Goal: Ask a question: Seek information or help from site administrators or community

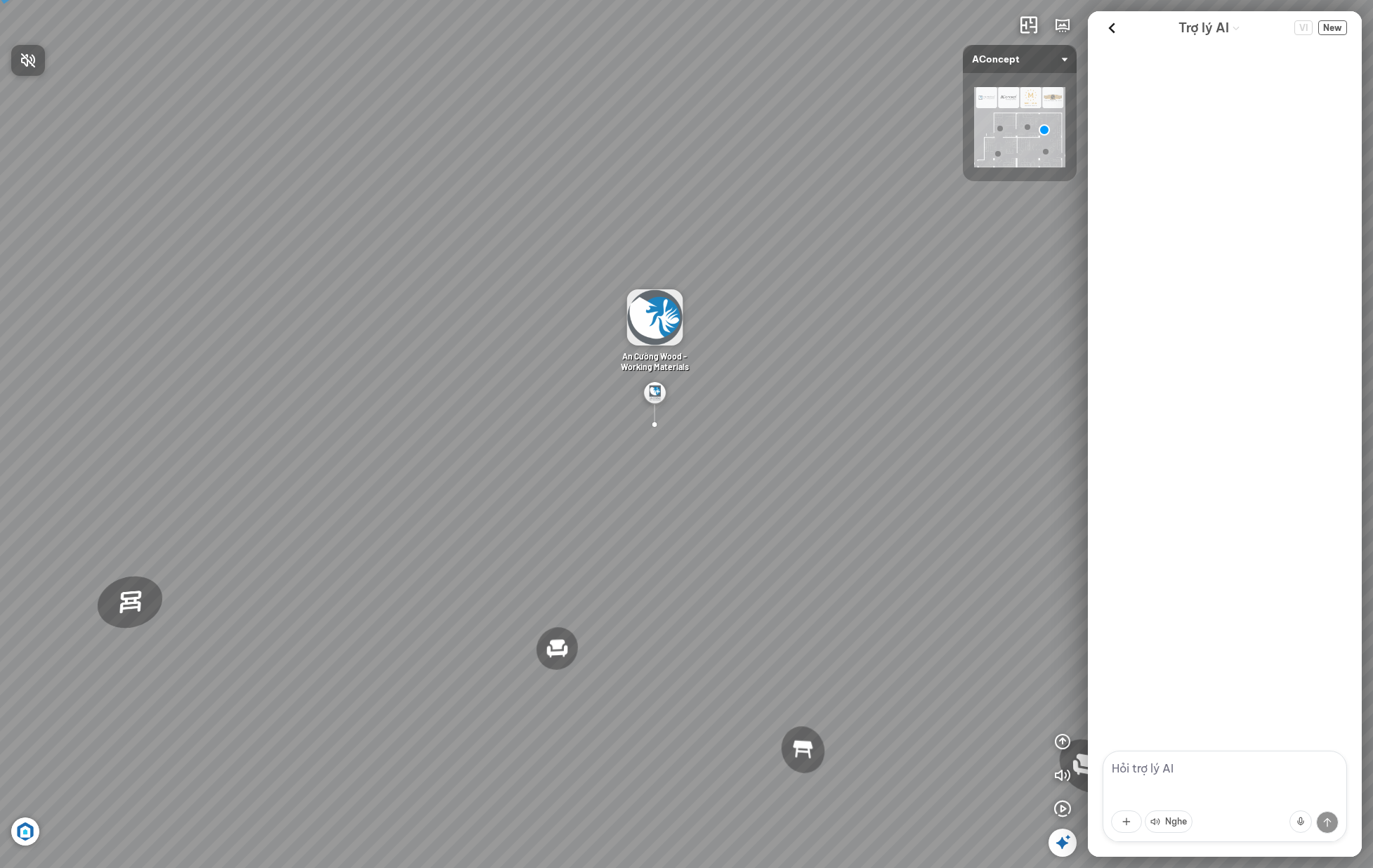
scroll to position [98, 0]
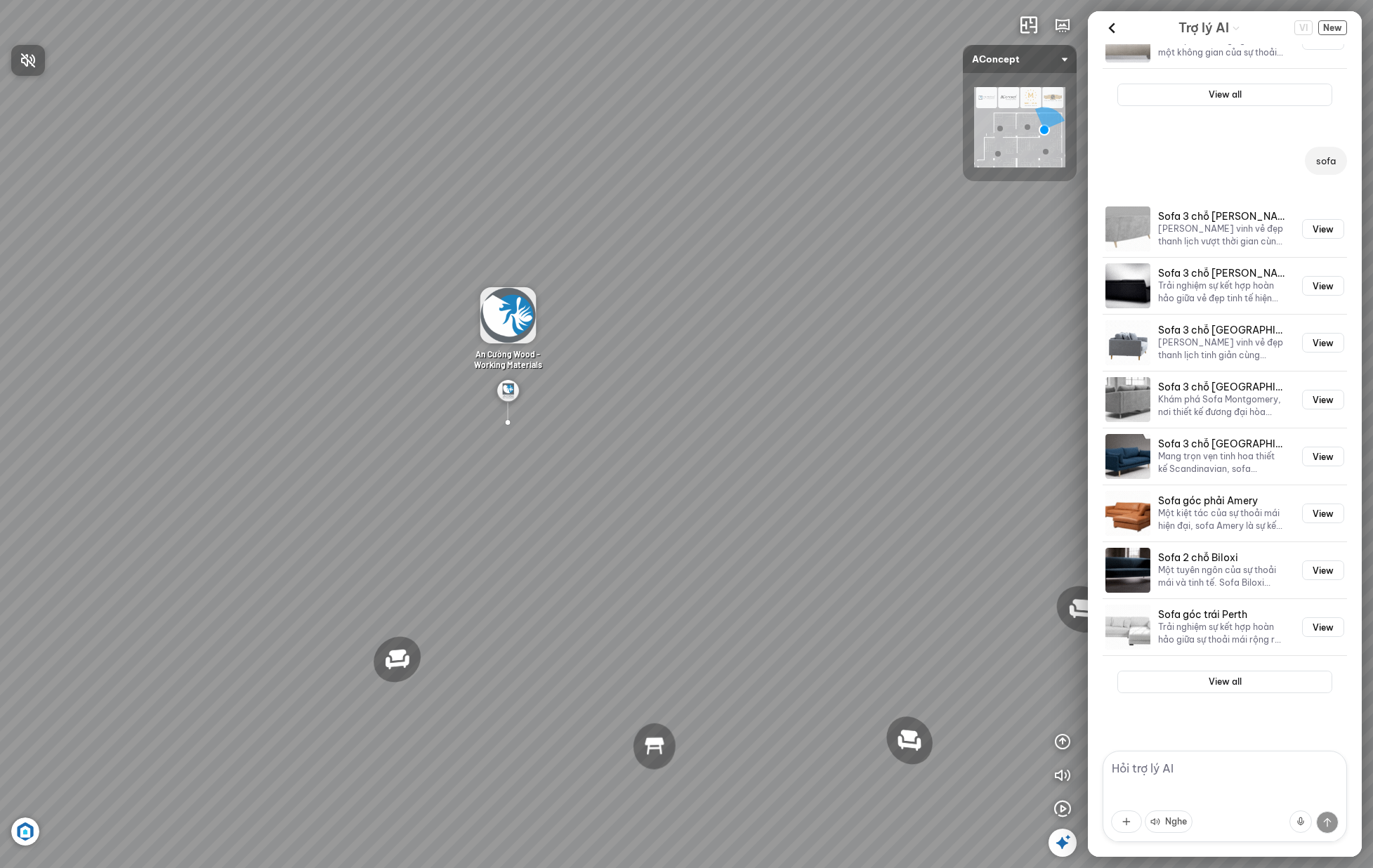
click at [1339, 28] on div at bounding box center [686, 434] width 1373 height 868
click at [1335, 31] on span "New" at bounding box center [1332, 28] width 29 height 15
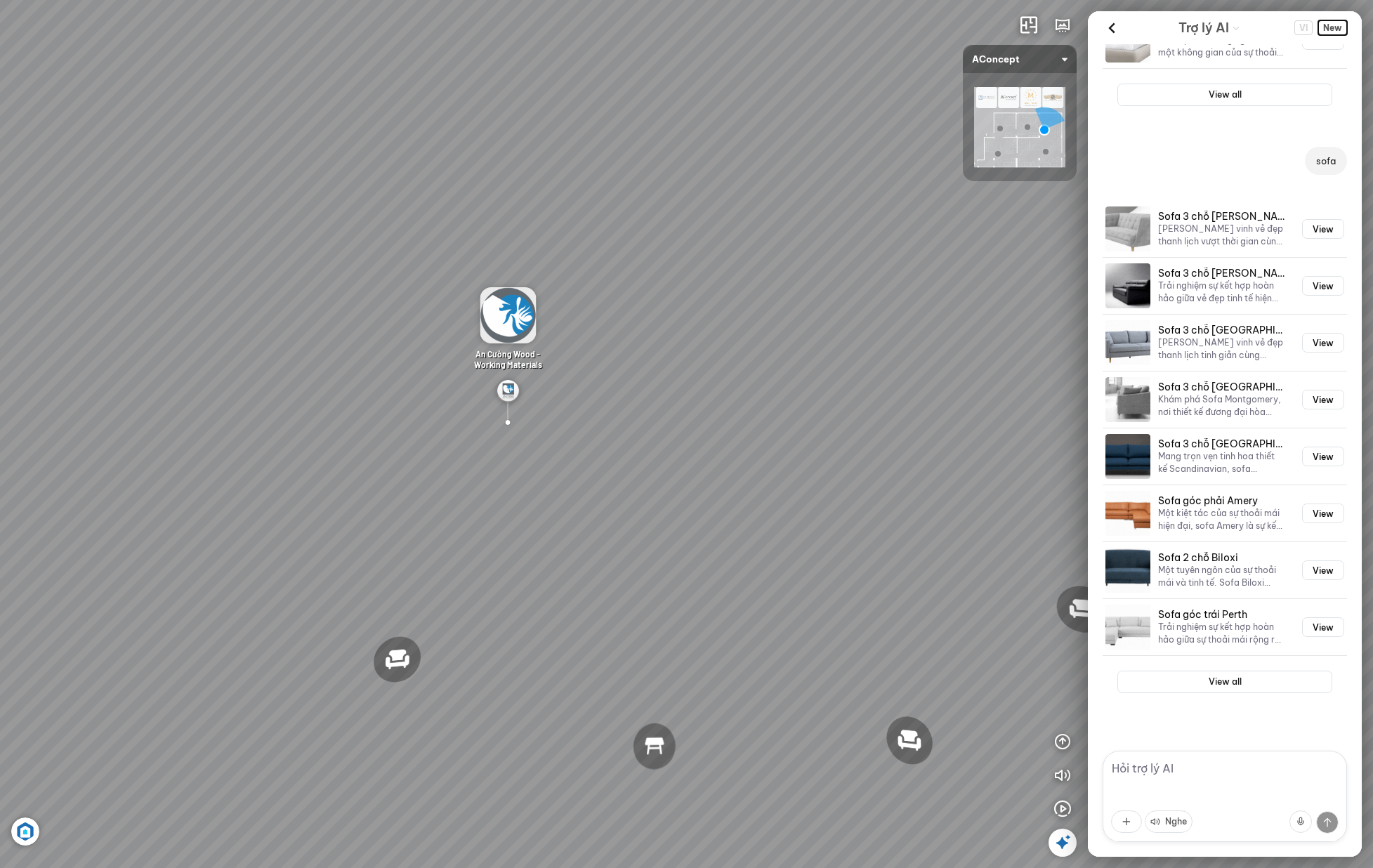
scroll to position [0, 0]
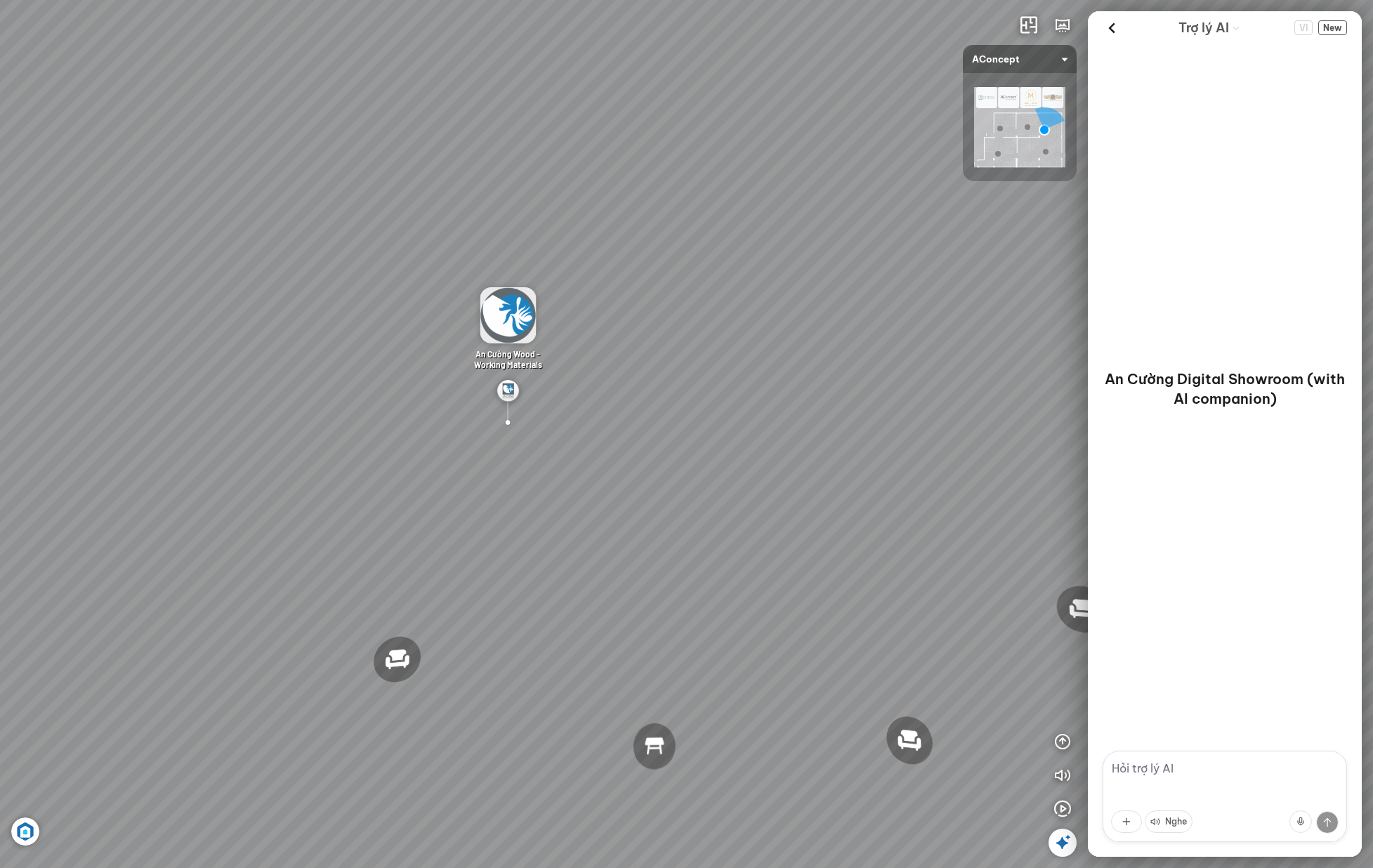
click at [1244, 796] on textarea at bounding box center [1225, 797] width 244 height 91
type textarea "tôi cần tư vấn nội thất cho phòng khách"
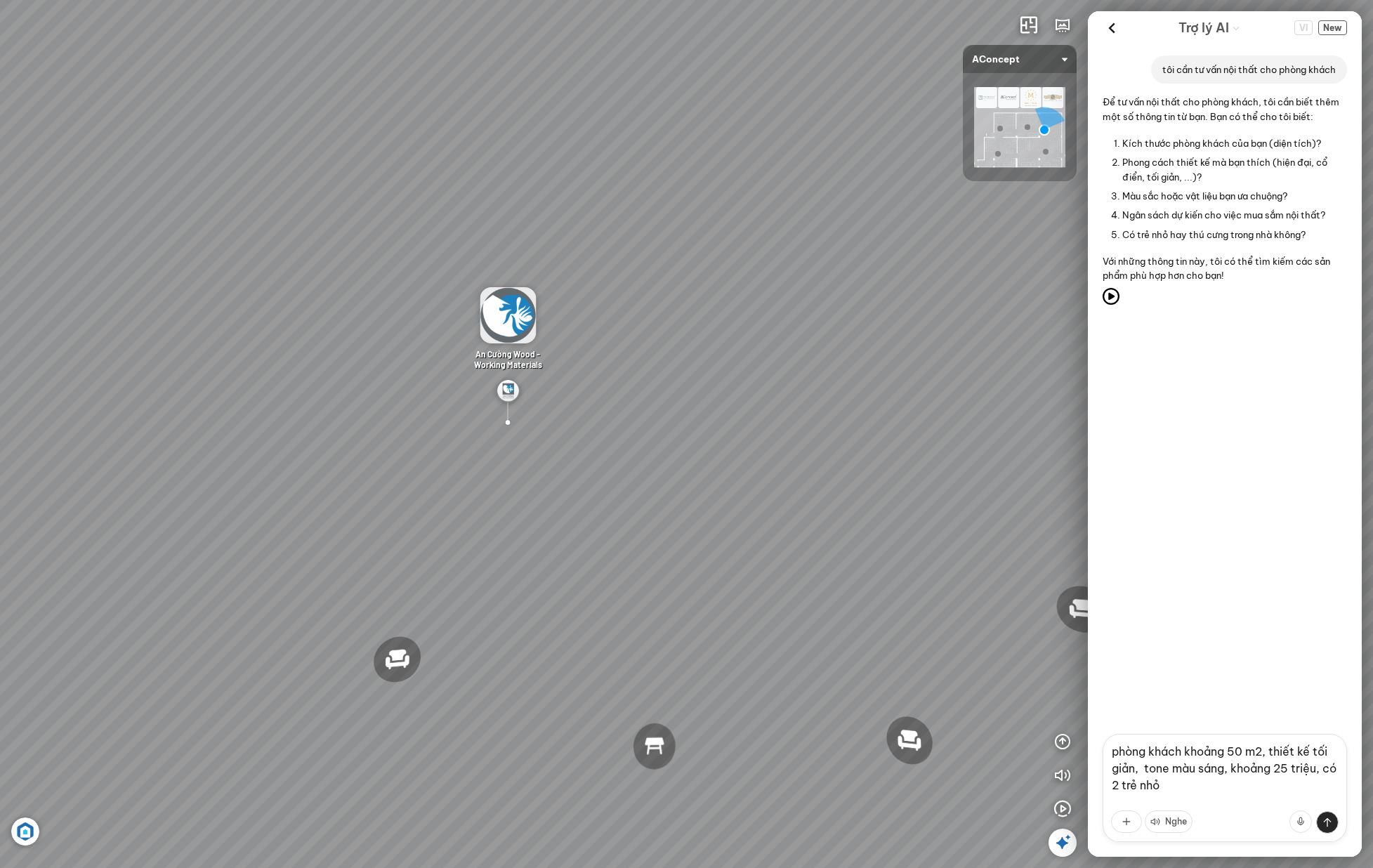
type textarea "phòng khách khoảng 50 m2, thiết kế tối giản, tone màu sáng, khoảng 25 triệu, có…"
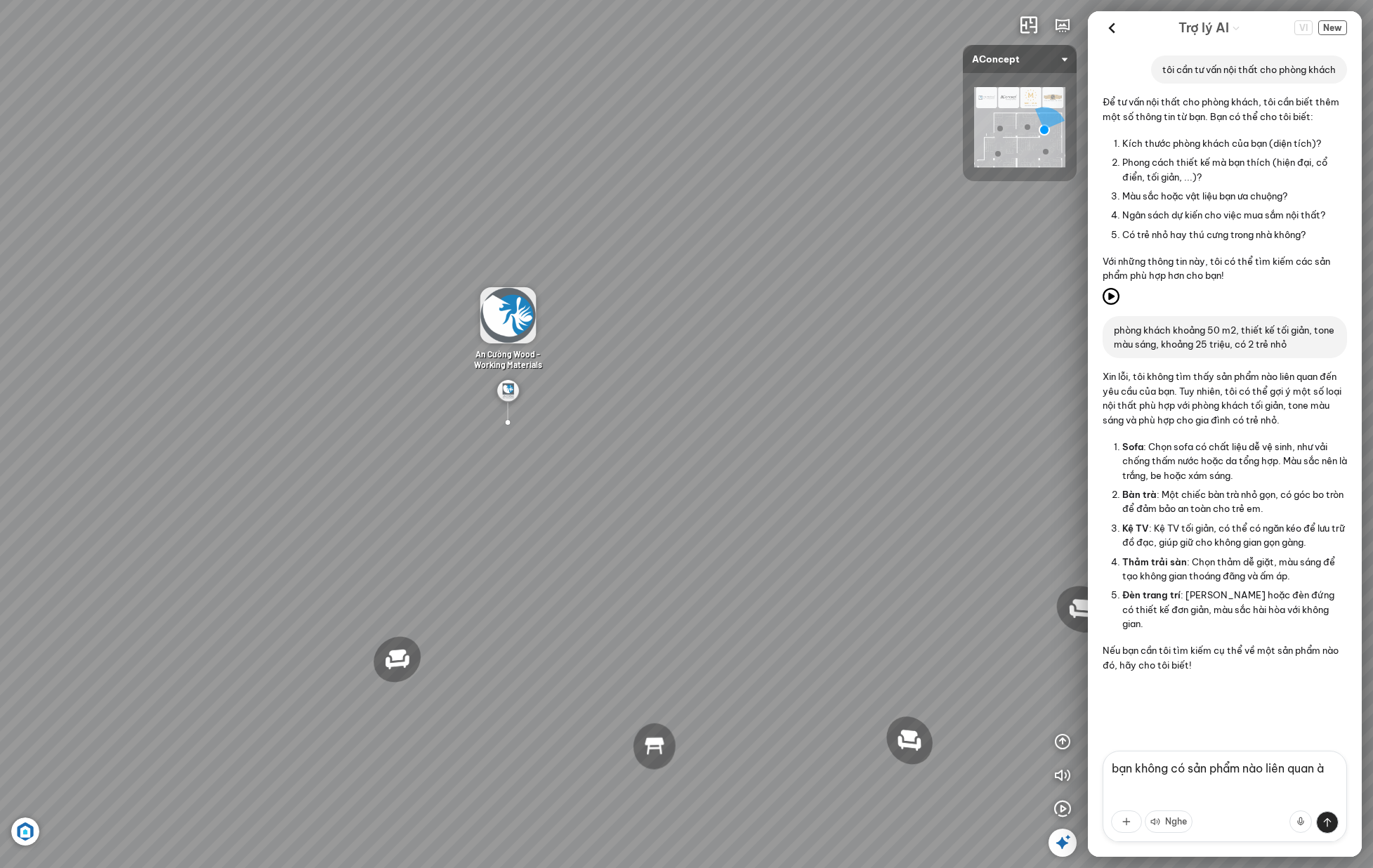
type textarea "bạn không có sản phẩm nào liên quan à"
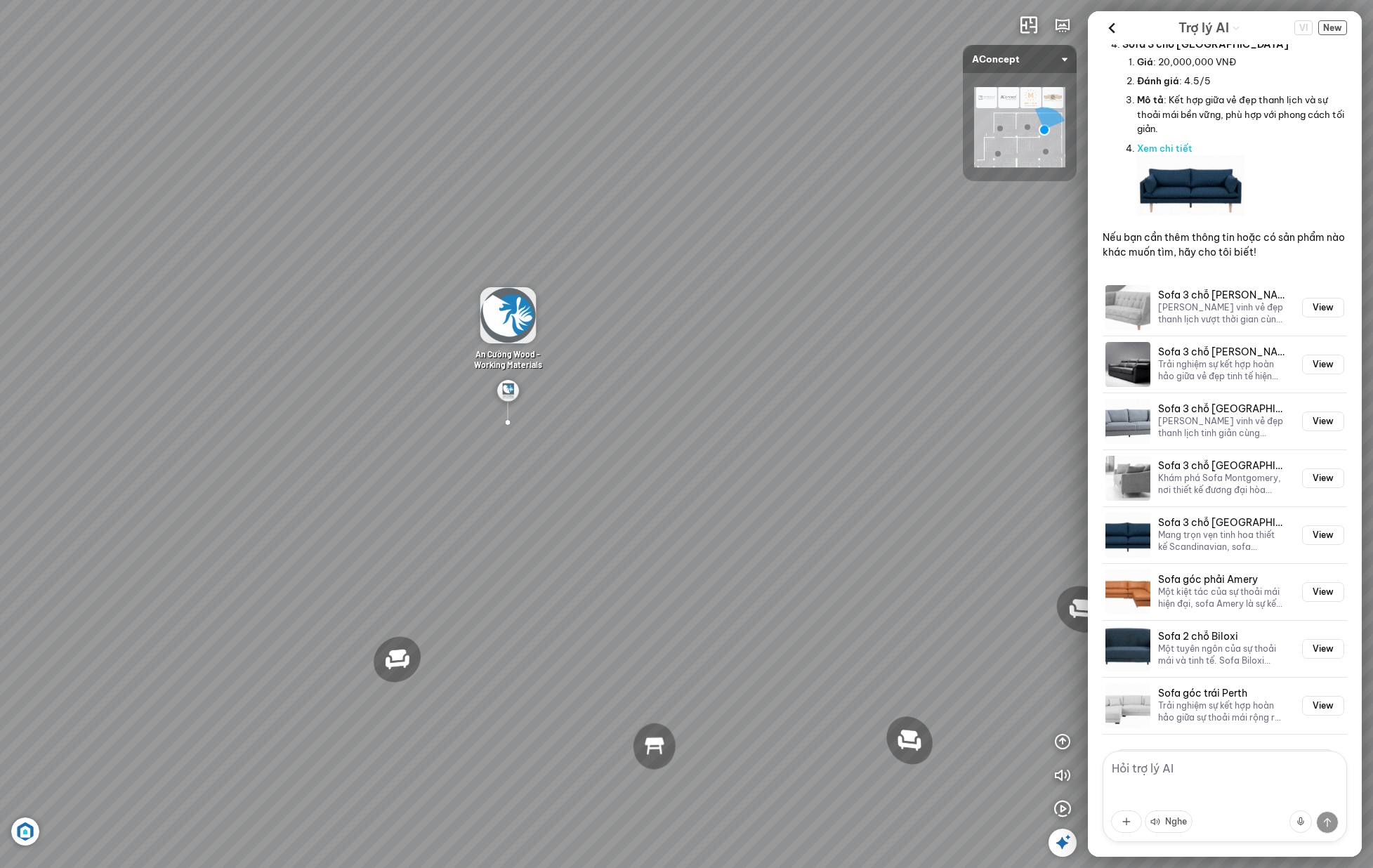
scroll to position [1395, 0]
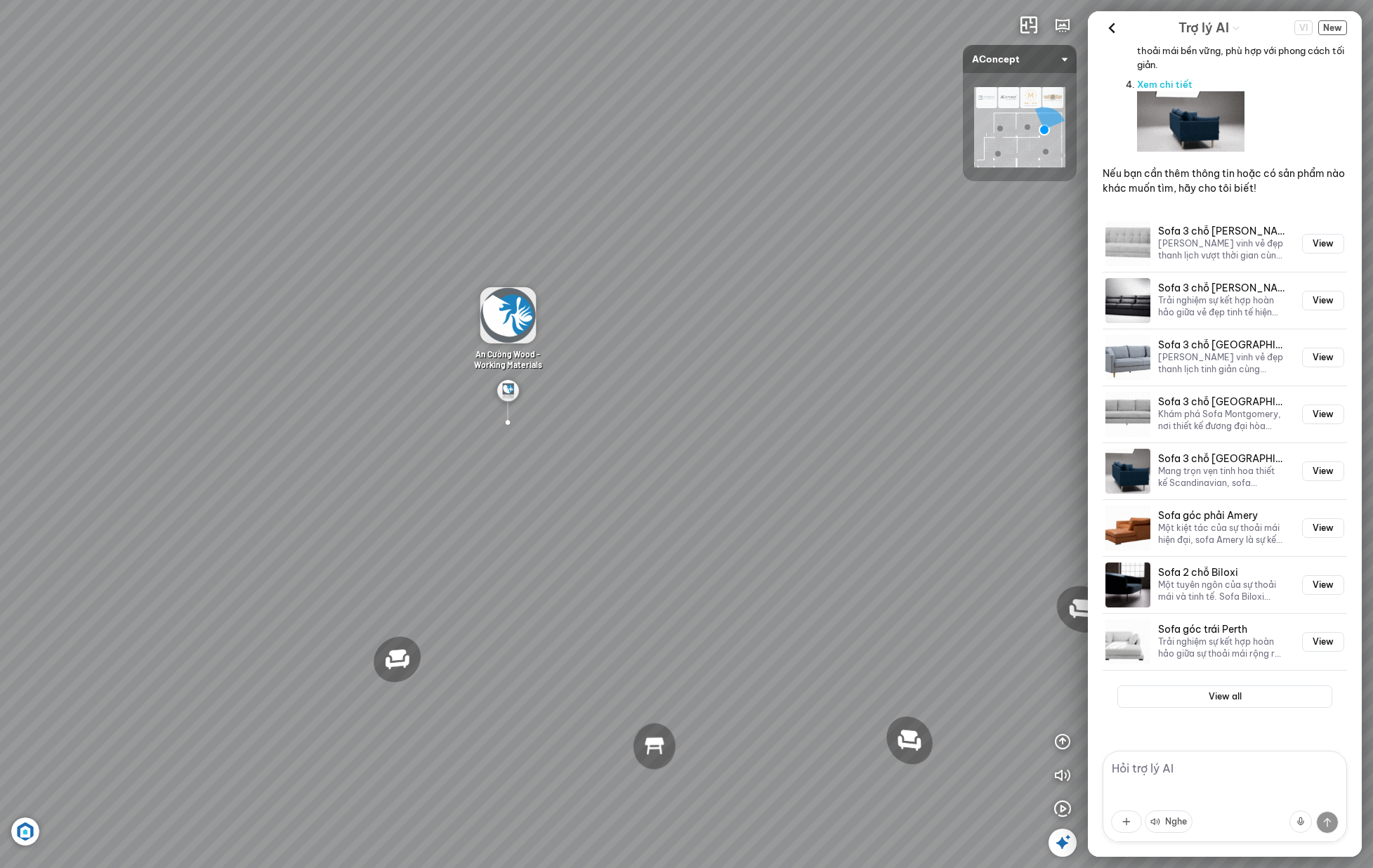
click at [1276, 790] on textarea at bounding box center [1225, 797] width 244 height 91
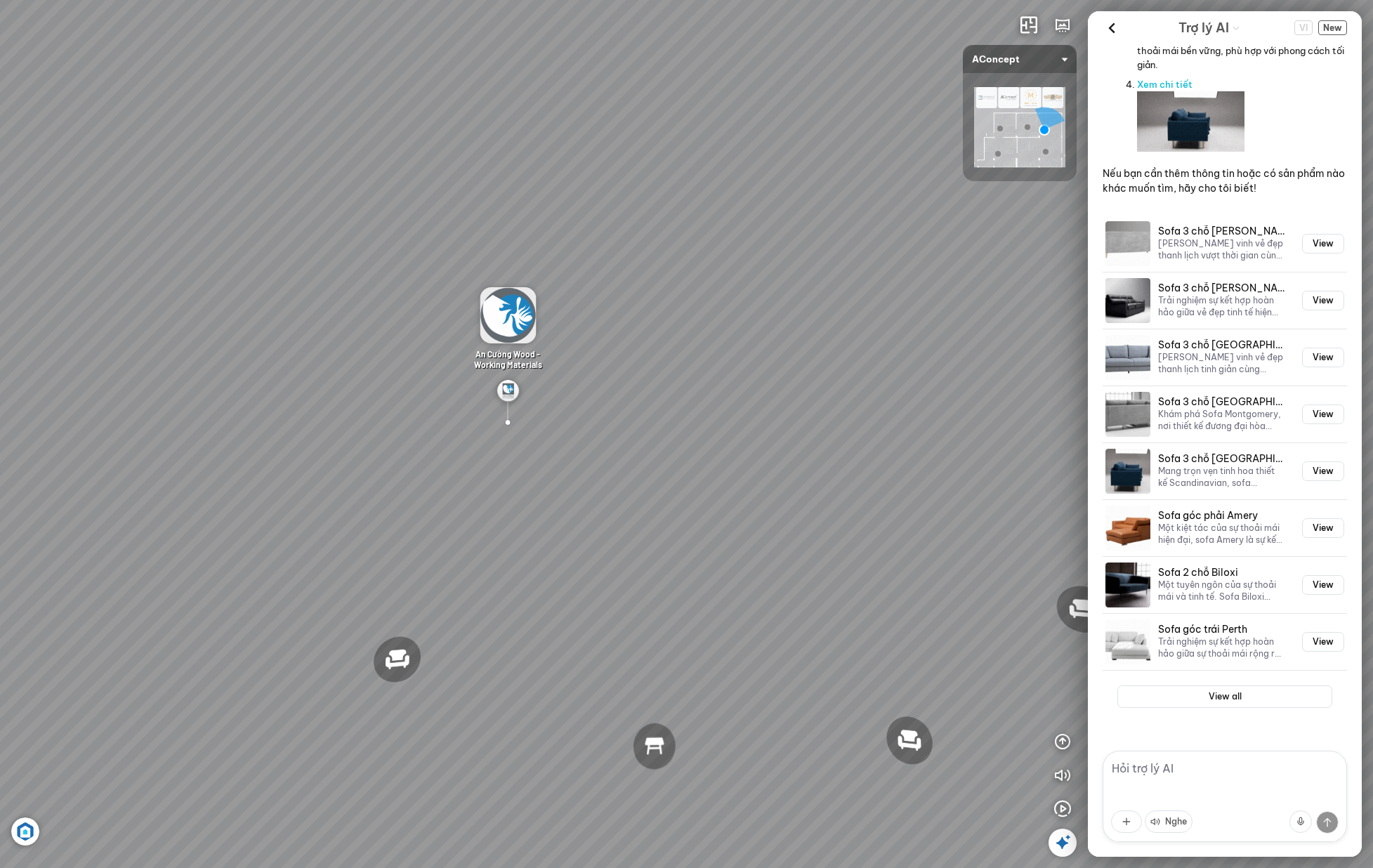
click at [1201, 776] on textarea at bounding box center [1225, 797] width 244 height 91
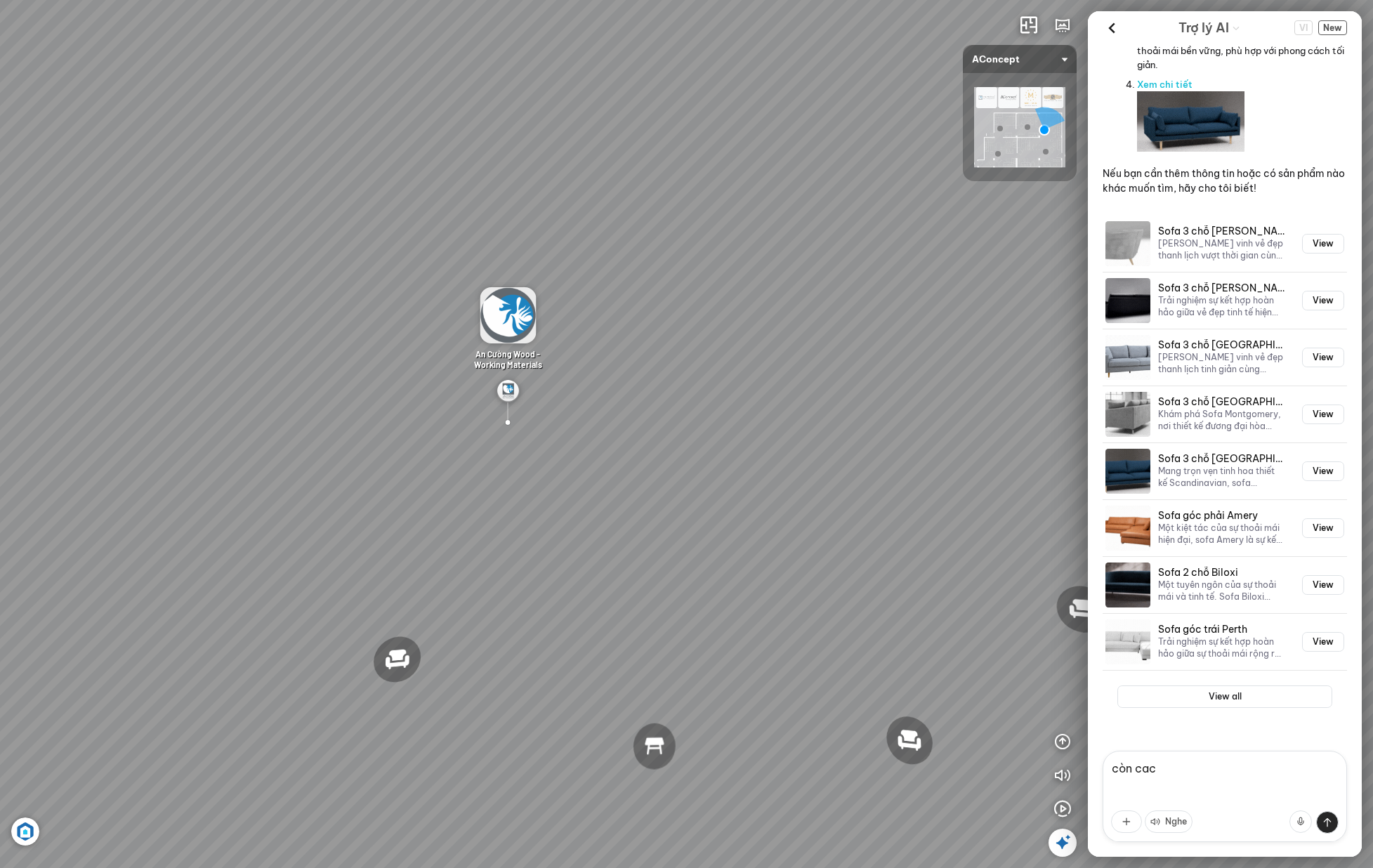
type textarea "còn các"
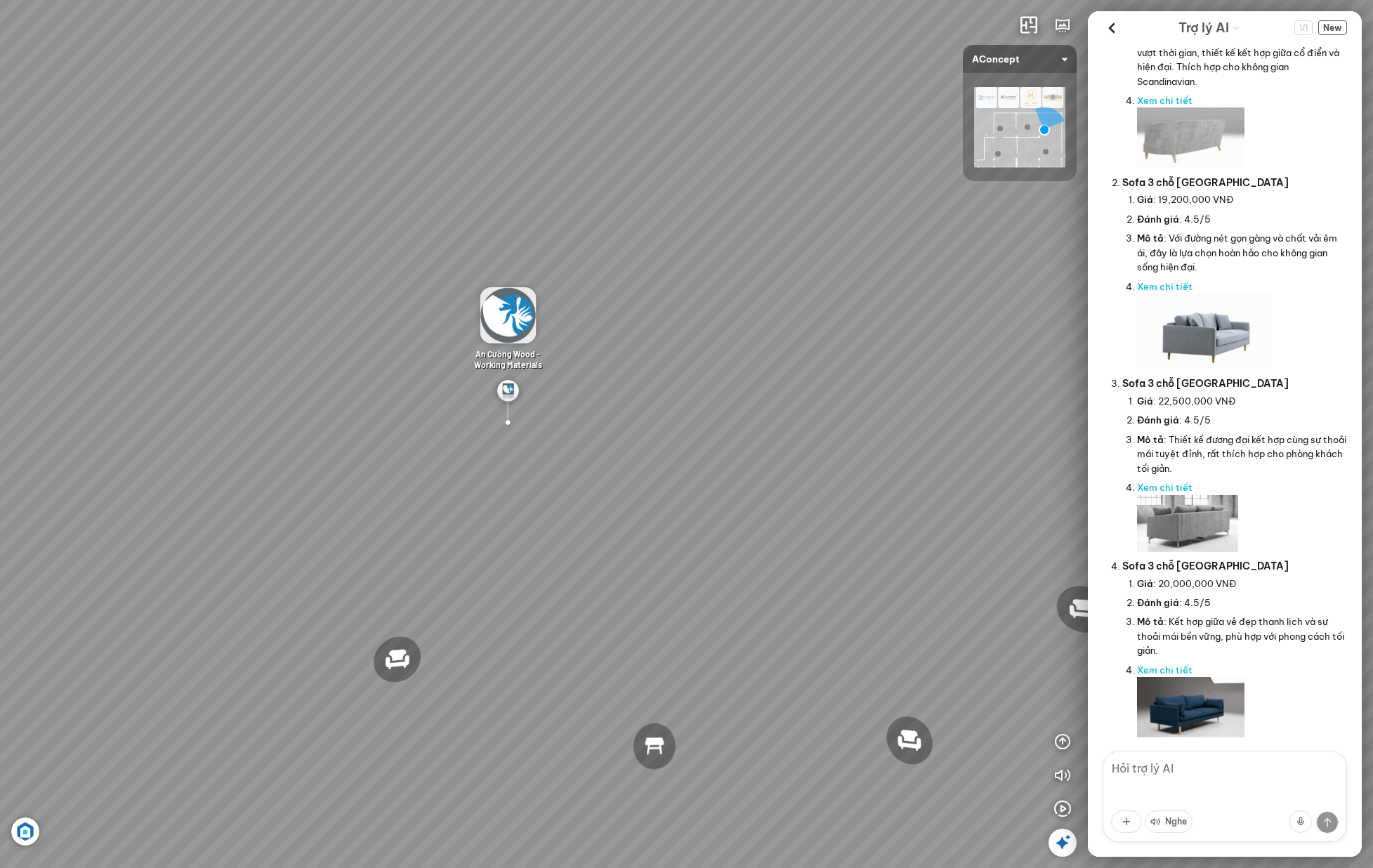
scroll to position [0, 0]
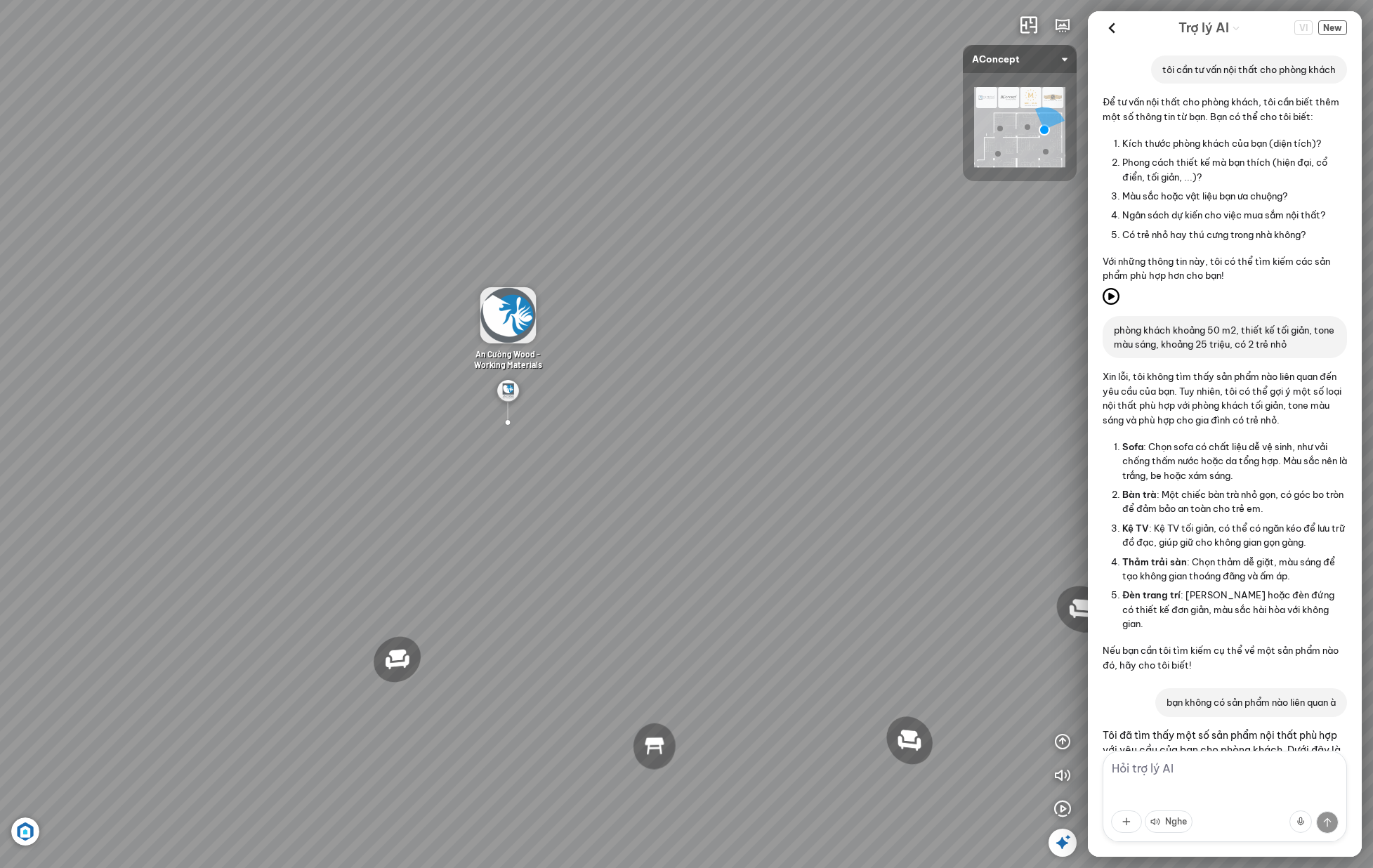
click at [1209, 352] on p "phòng khách khoảng 50 m2, thiết kế tối giản, tone màu sáng, khoảng 25 triệu, có…" at bounding box center [1225, 337] width 222 height 29
click at [1334, 26] on span "New" at bounding box center [1332, 28] width 29 height 15
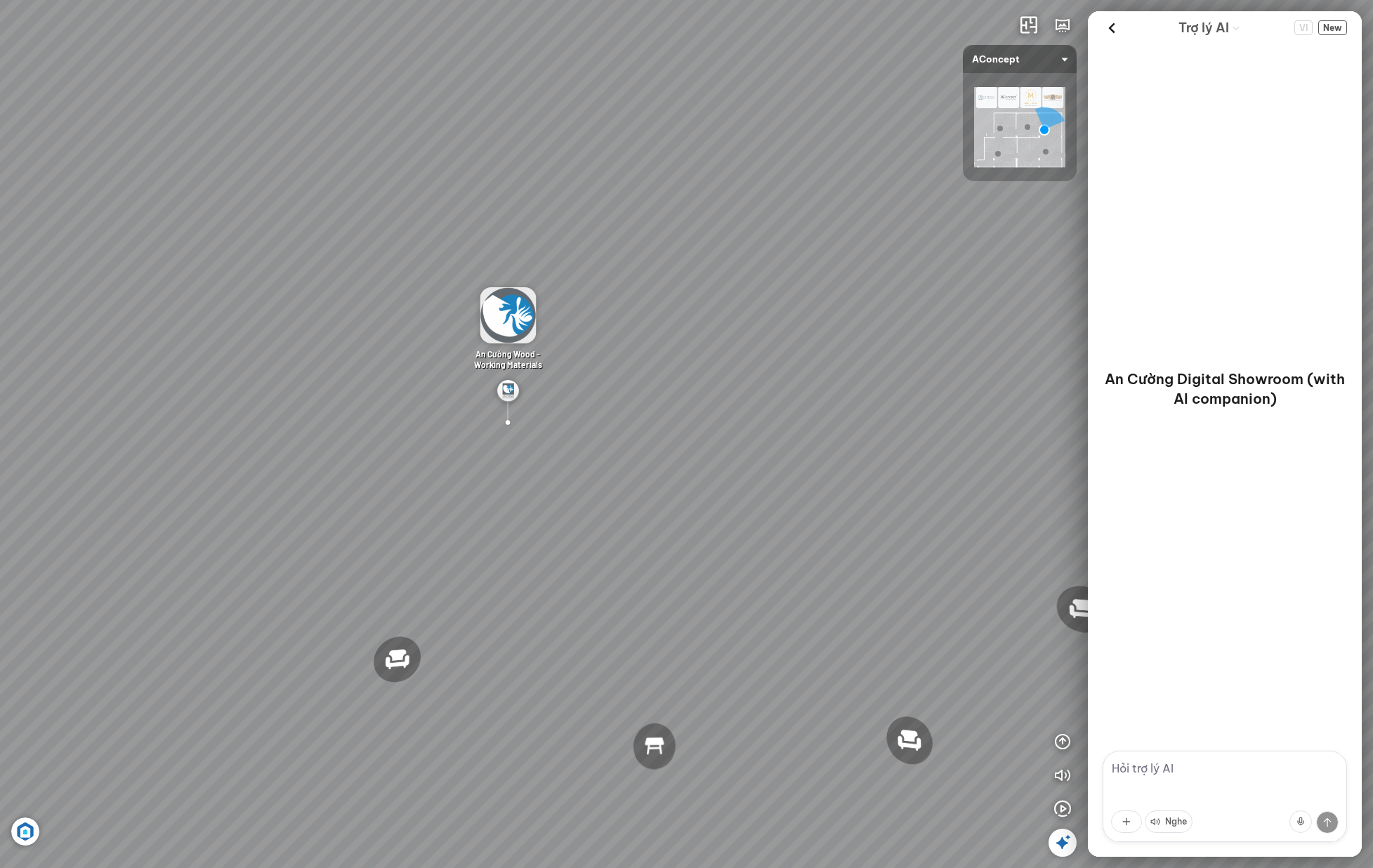
click at [1191, 764] on textarea at bounding box center [1225, 797] width 244 height 91
type textarea "t"
type textarea "tôi cần tư vấn nội thất phòng khách"
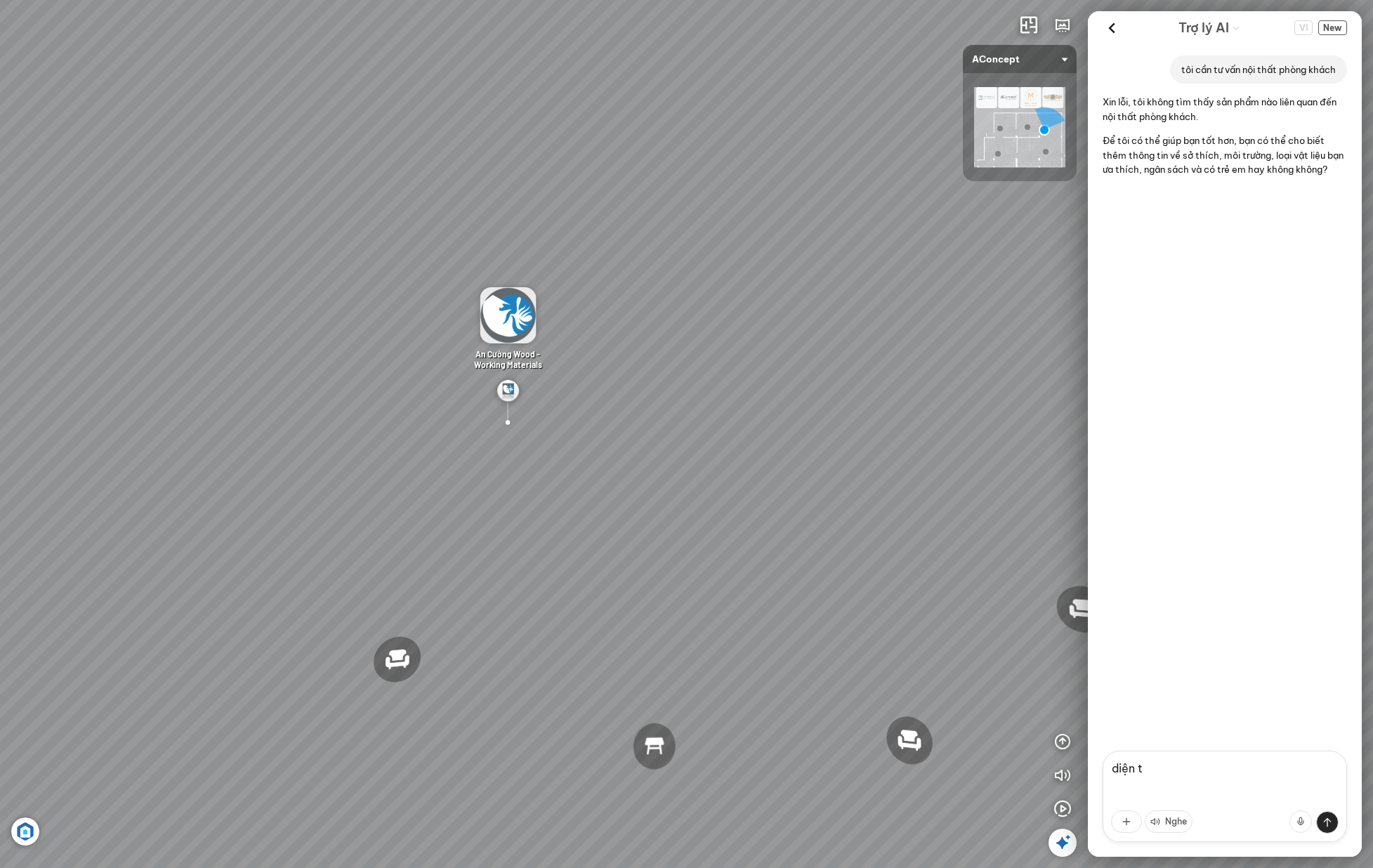
type textarea "diện"
type textarea "tôi thích màu sáng, phong cách tối giản, vật liệu phù hợp thời tiết ở [GEOGRAPH…"
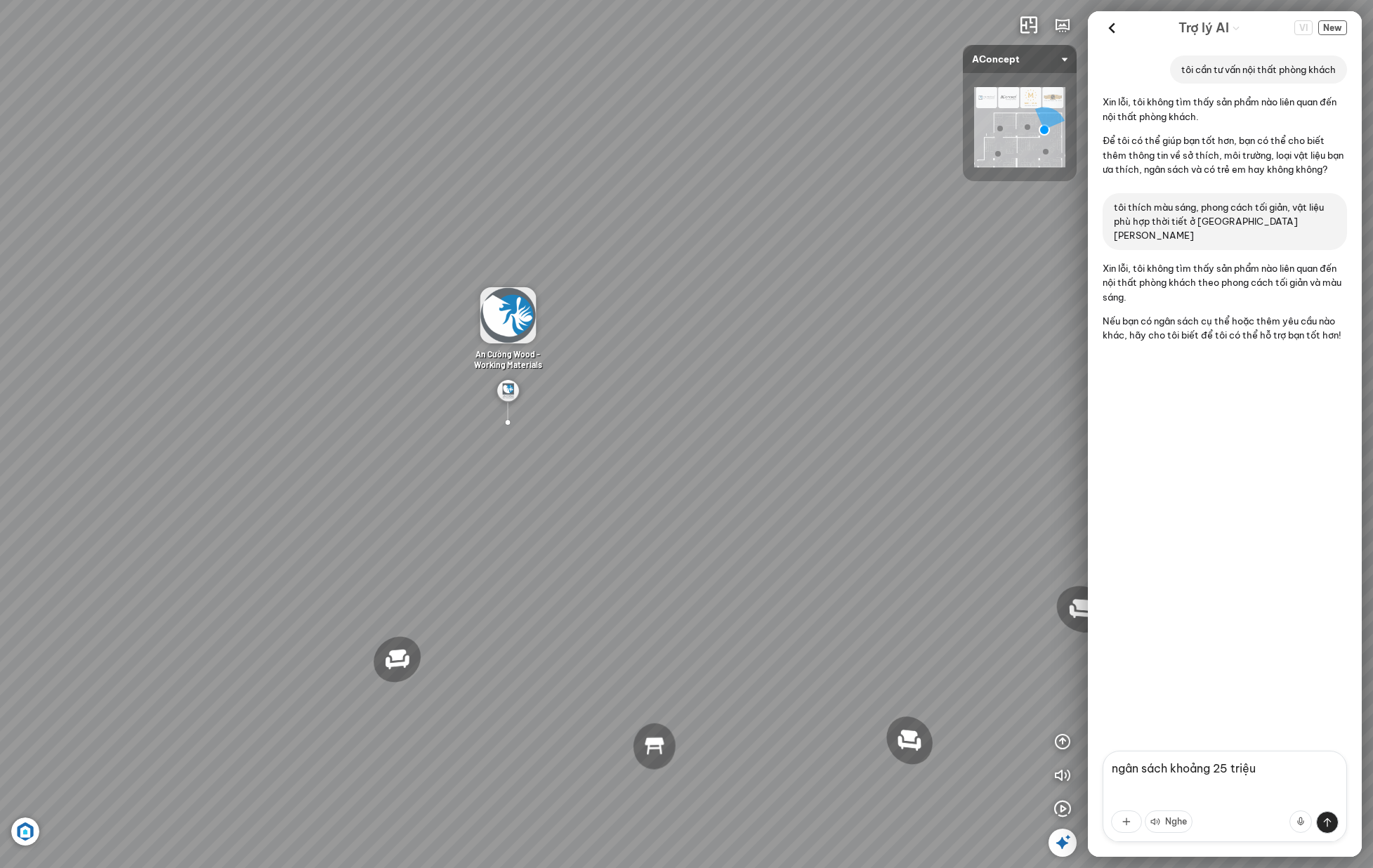
type textarea "ngân sách khoảng 25 triệu"
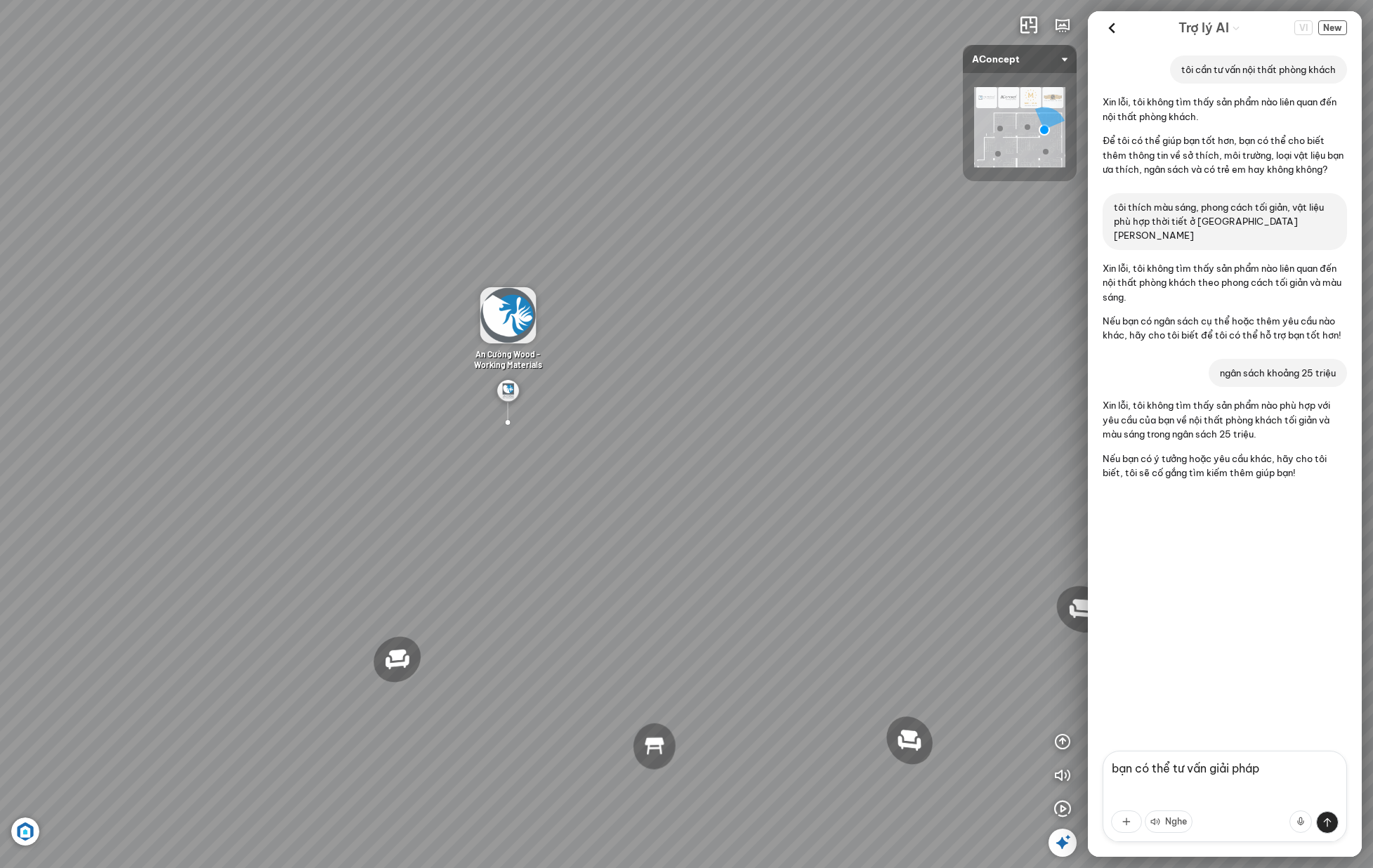
type textarea "bạn có thể tư vấn giải pháp ?"
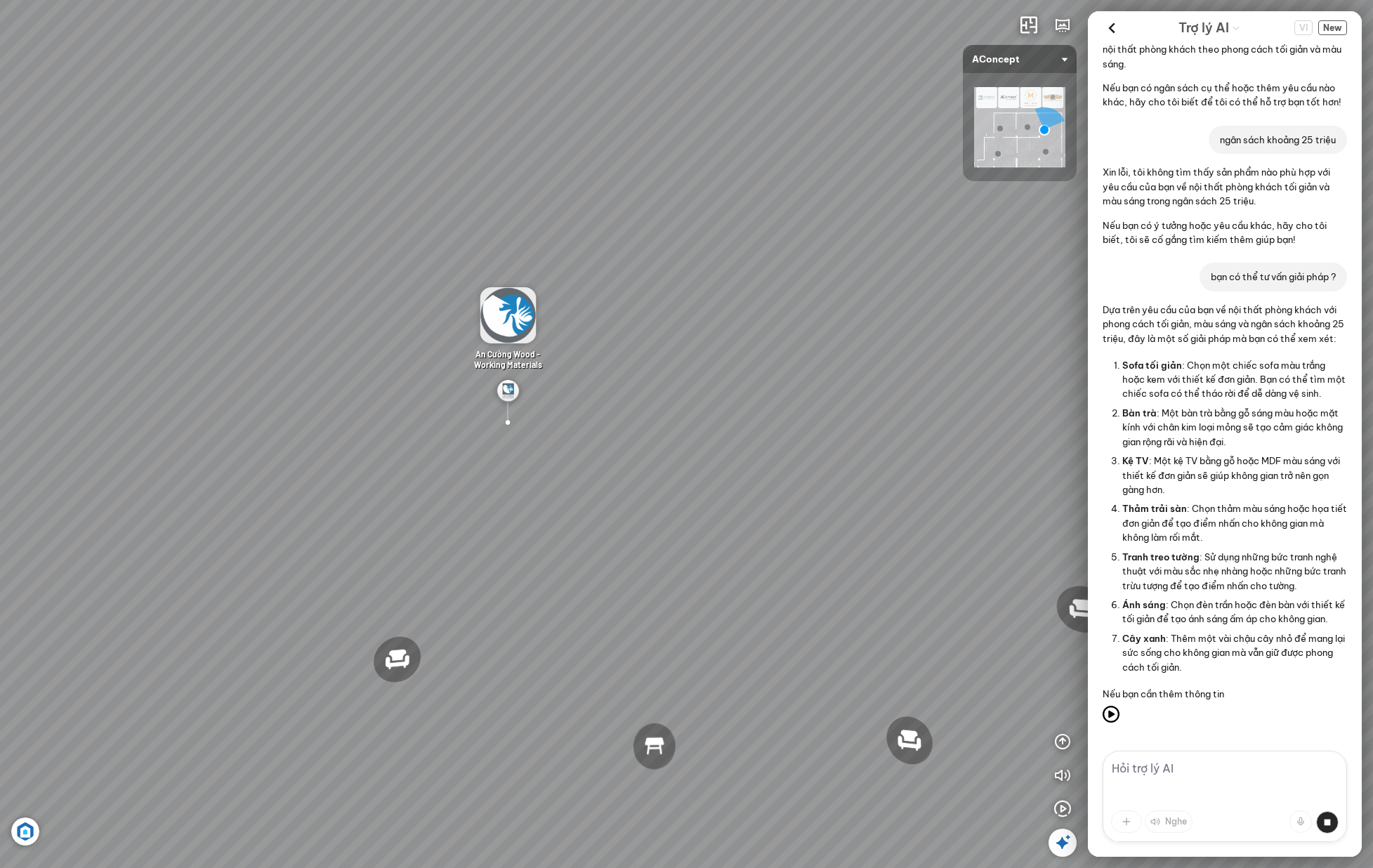
scroll to position [304, 0]
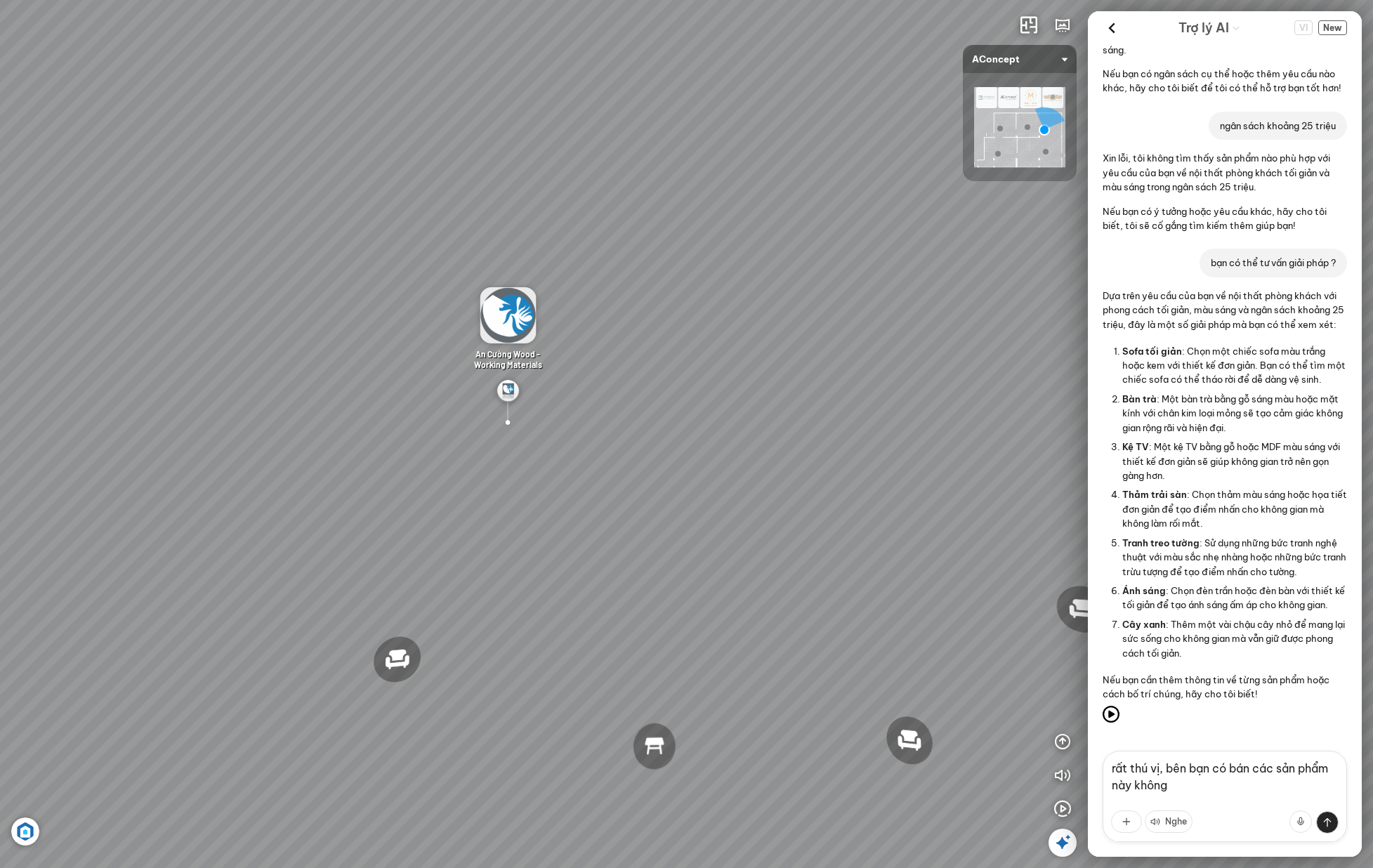
type textarea "rất thú vị, bên bạn có bán các sản phẩm này không?"
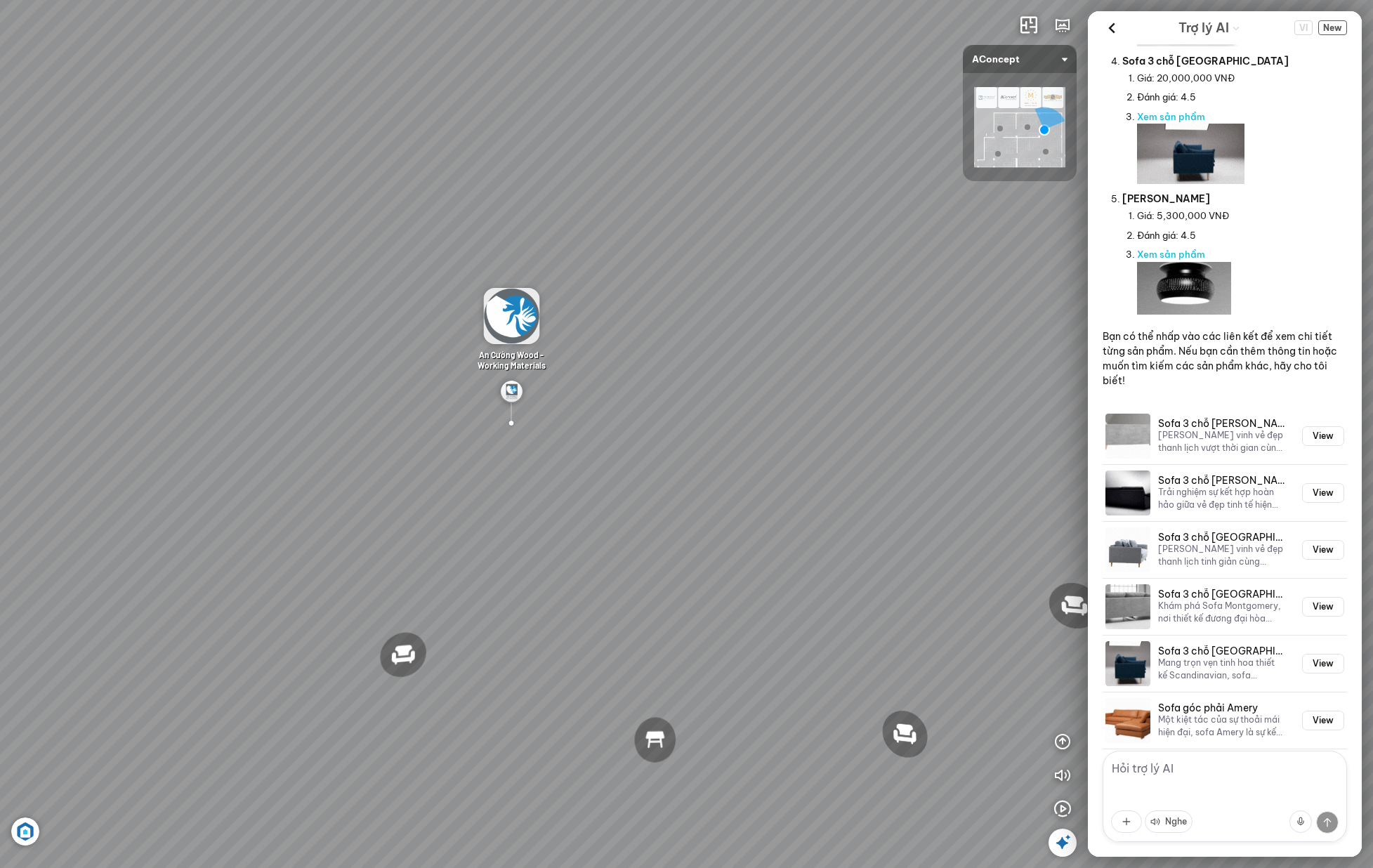
scroll to position [1223, 0]
